Goal: Check status: Check status

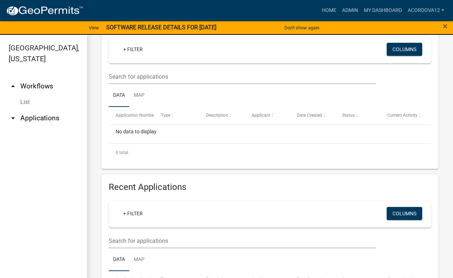
scroll to position [181, 0]
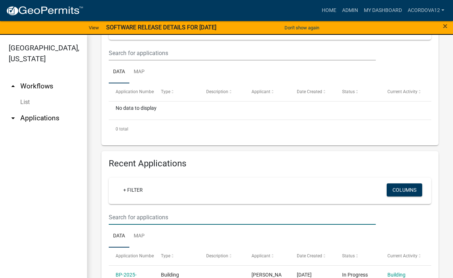
drag, startPoint x: 118, startPoint y: 217, endPoint x: 124, endPoint y: 215, distance: 5.7
click at [124, 215] on input "text" at bounding box center [242, 217] width 267 height 15
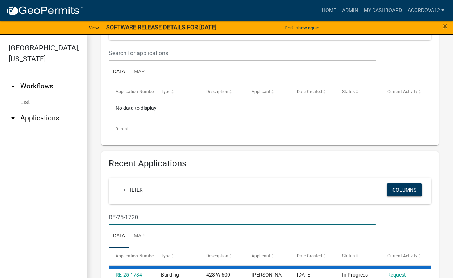
type input "RE-25-1720"
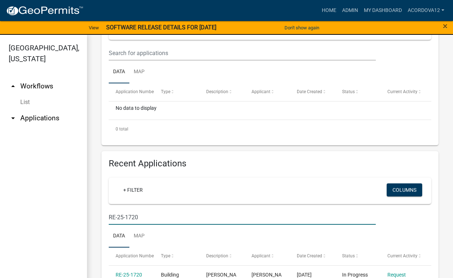
scroll to position [217, 0]
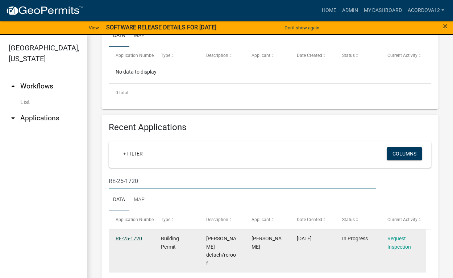
click at [128, 237] on link "RE-25-1720" at bounding box center [129, 238] width 26 height 6
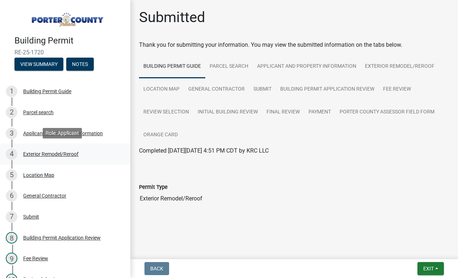
click at [46, 153] on div "Exterior Remodel/Reroof" at bounding box center [50, 153] width 55 height 5
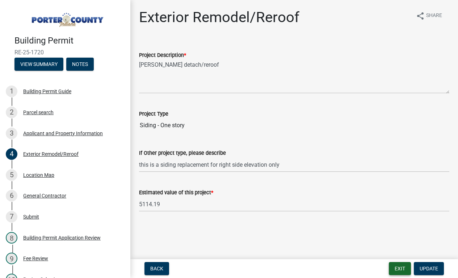
click at [405, 268] on button "Exit" at bounding box center [400, 268] width 22 height 13
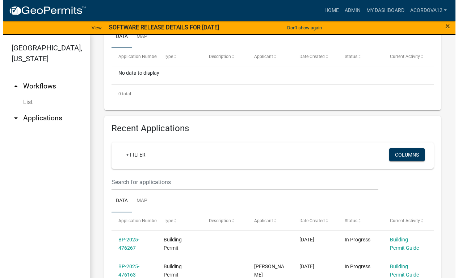
scroll to position [217, 0]
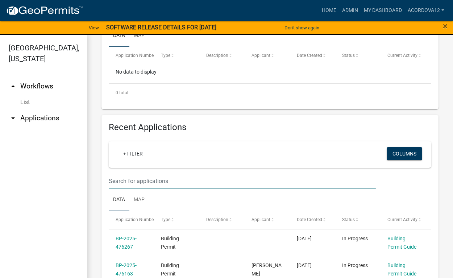
click at [151, 181] on input "text" at bounding box center [242, 181] width 267 height 15
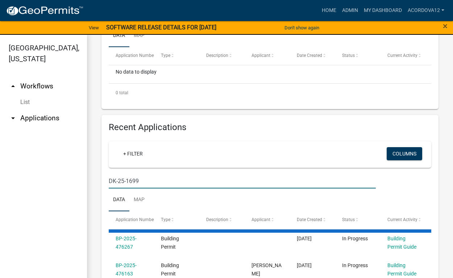
type input "DK-25-1699"
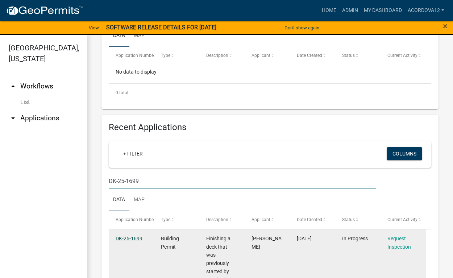
click at [128, 241] on link "DK-25-1699" at bounding box center [129, 238] width 27 height 6
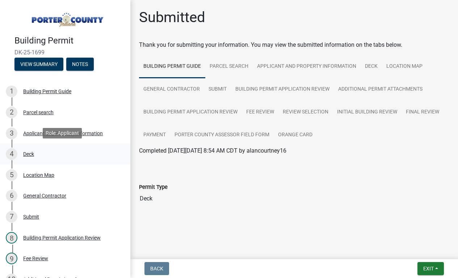
click at [34, 154] on div "Deck" at bounding box center [28, 153] width 11 height 5
